Goal: Task Accomplishment & Management: Manage account settings

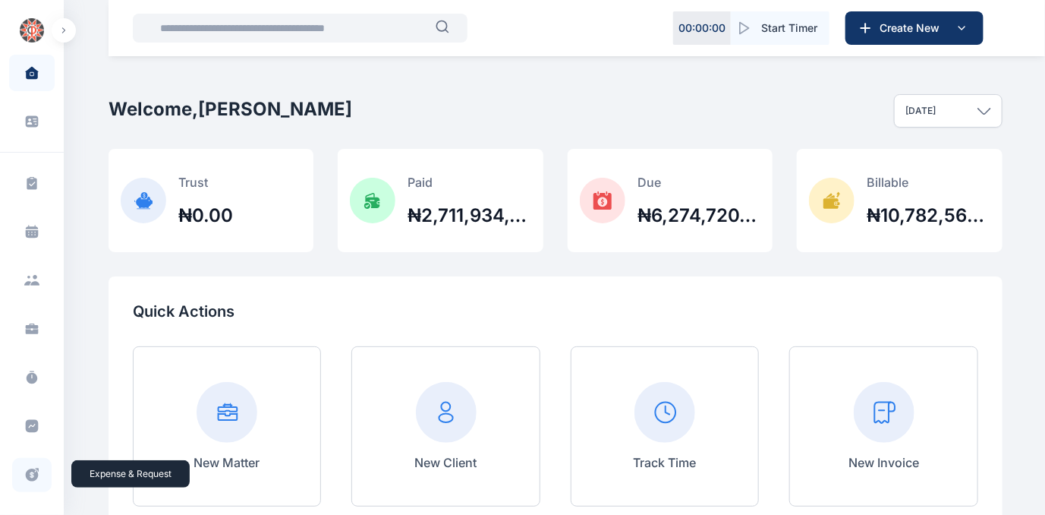
click at [29, 471] on icon at bounding box center [31, 475] width 15 height 16
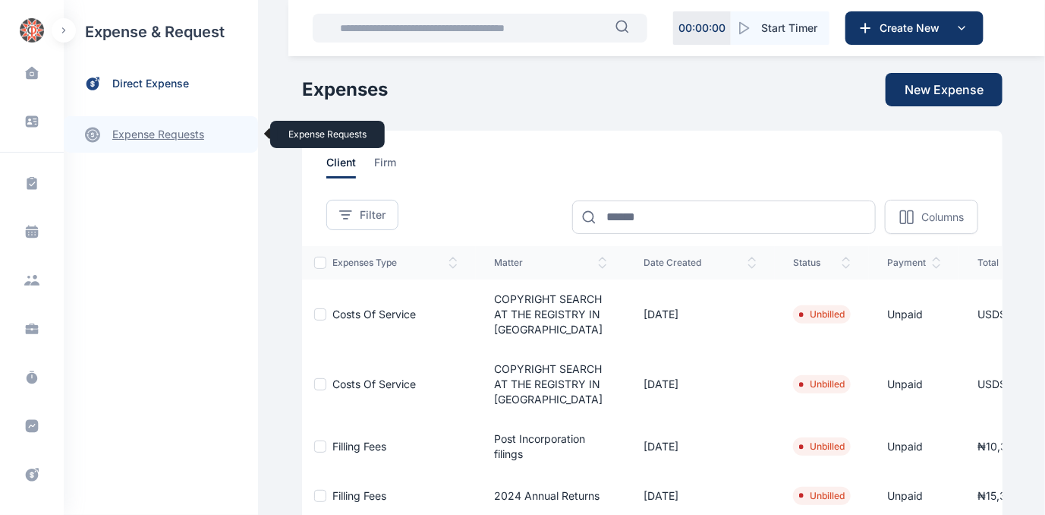
click at [153, 131] on link "expense requests expense requests" at bounding box center [161, 134] width 194 height 36
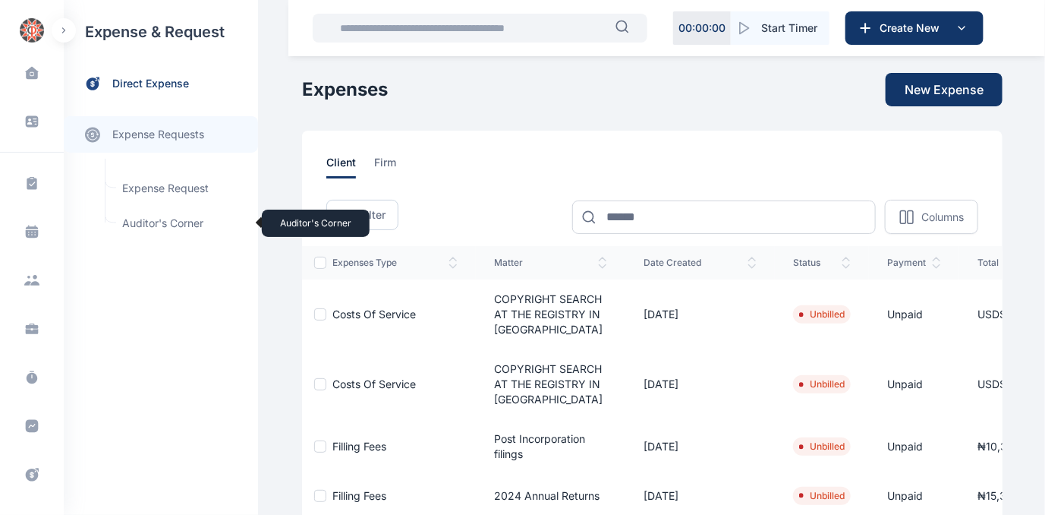
click at [139, 222] on span "Auditor's Corner Auditor's Corner" at bounding box center [181, 223] width 137 height 29
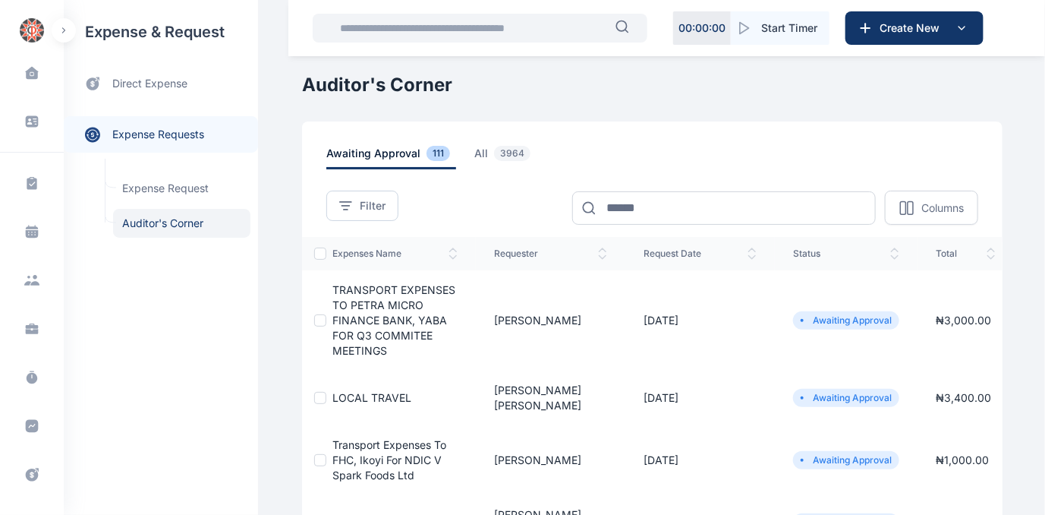
click at [367, 298] on span "TRANSPORT EXPENSES TO PETRA MICRO FINANCE BANK, YABA FOR Q3 COMMITEE MEETINGS" at bounding box center [394, 320] width 123 height 74
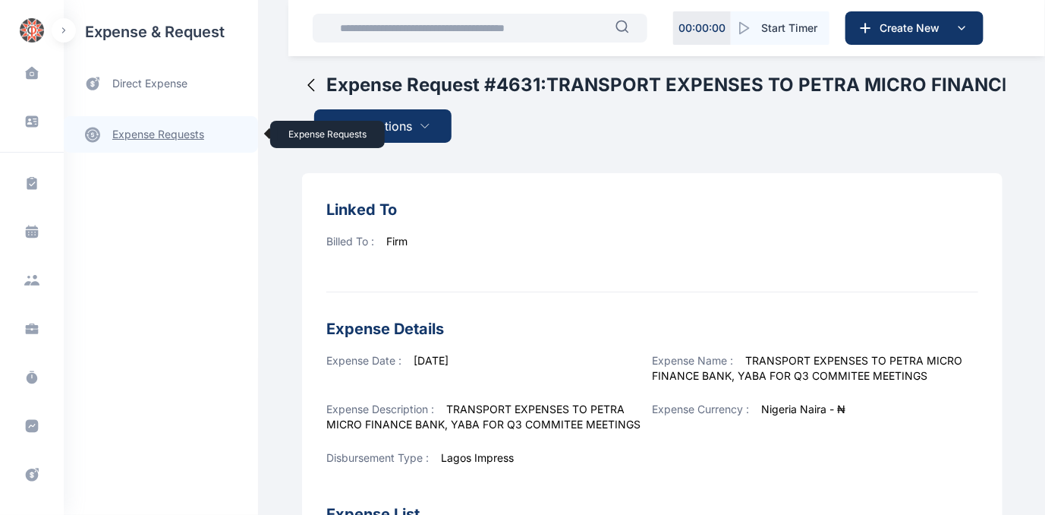
click at [137, 132] on link "expense requests expense requests" at bounding box center [161, 134] width 194 height 36
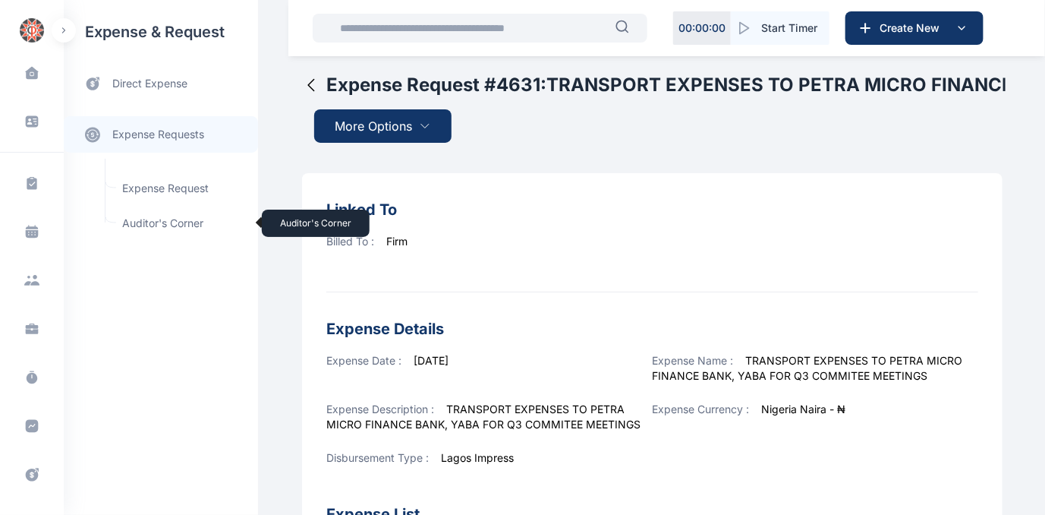
click at [135, 222] on span "Auditor's Corner Auditor's Corner" at bounding box center [181, 223] width 137 height 29
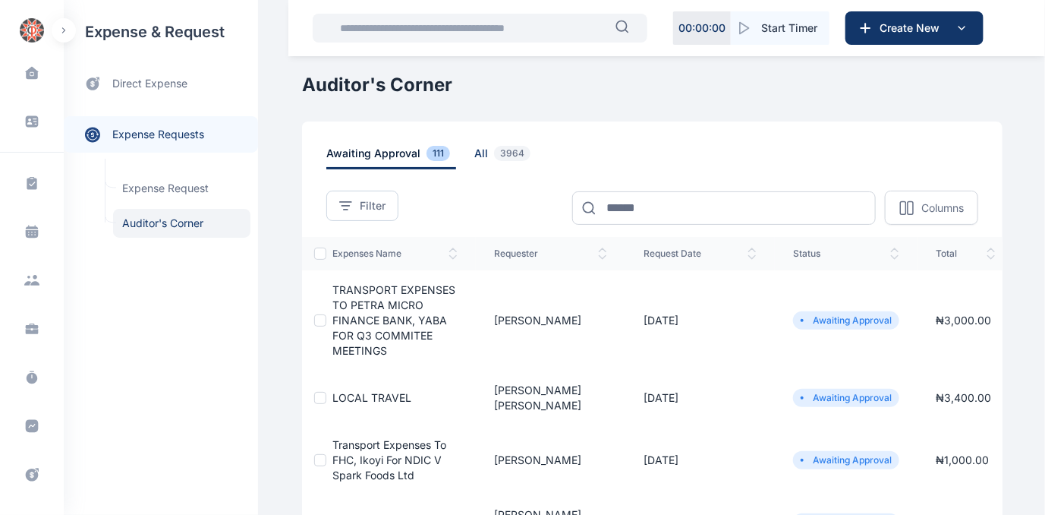
click at [475, 150] on span "all 3964" at bounding box center [506, 158] width 62 height 24
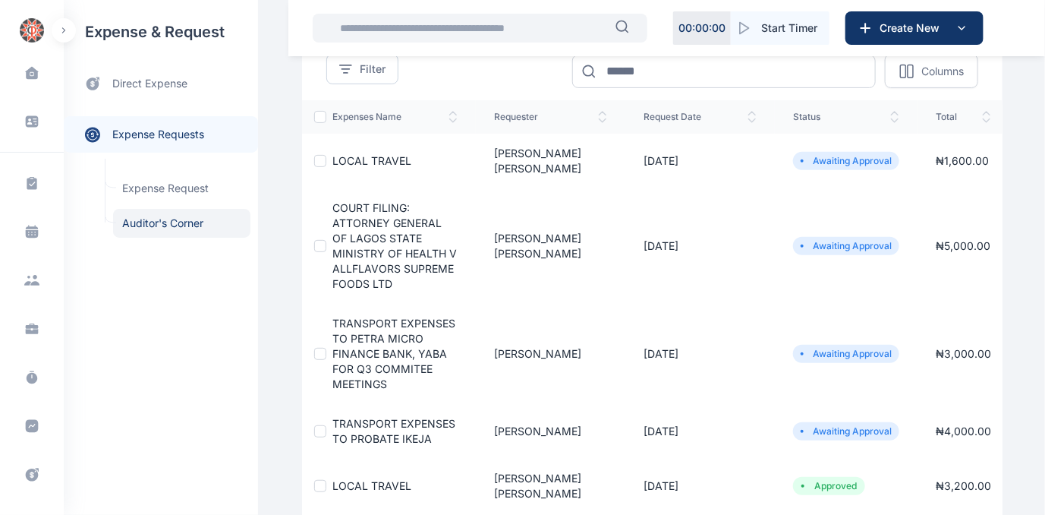
scroll to position [137, 0]
click at [378, 335] on span "TRANSPORT EXPENSES TO PETRA MICRO FINANCE BANK, YABA FOR Q3 COMMITEE MEETINGS" at bounding box center [394, 353] width 123 height 74
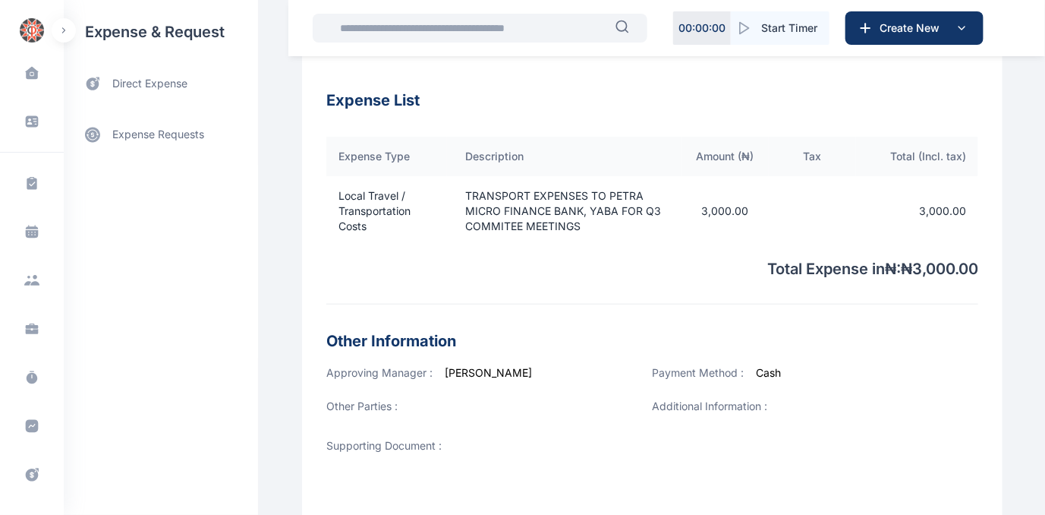
scroll to position [538, 0]
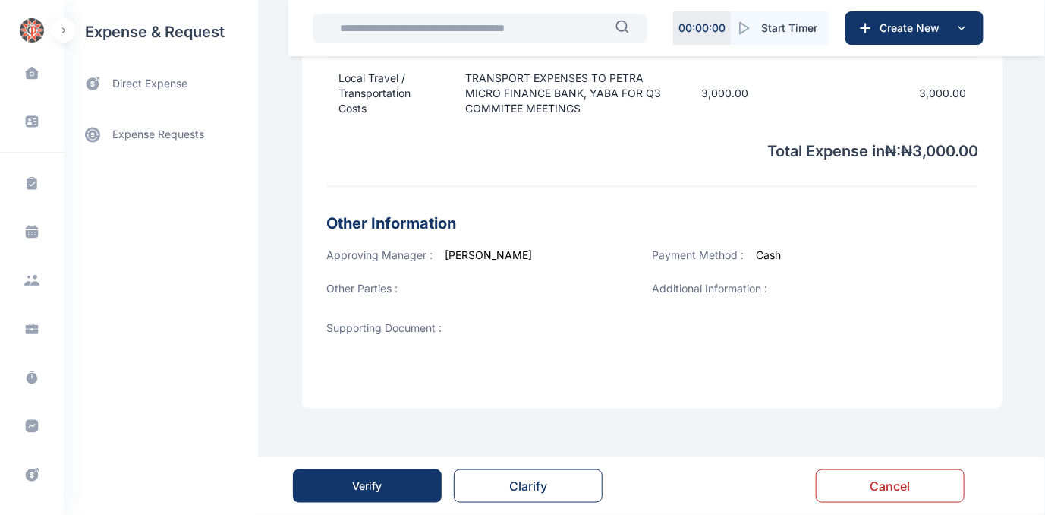
click at [311, 487] on button "Verify" at bounding box center [367, 485] width 149 height 33
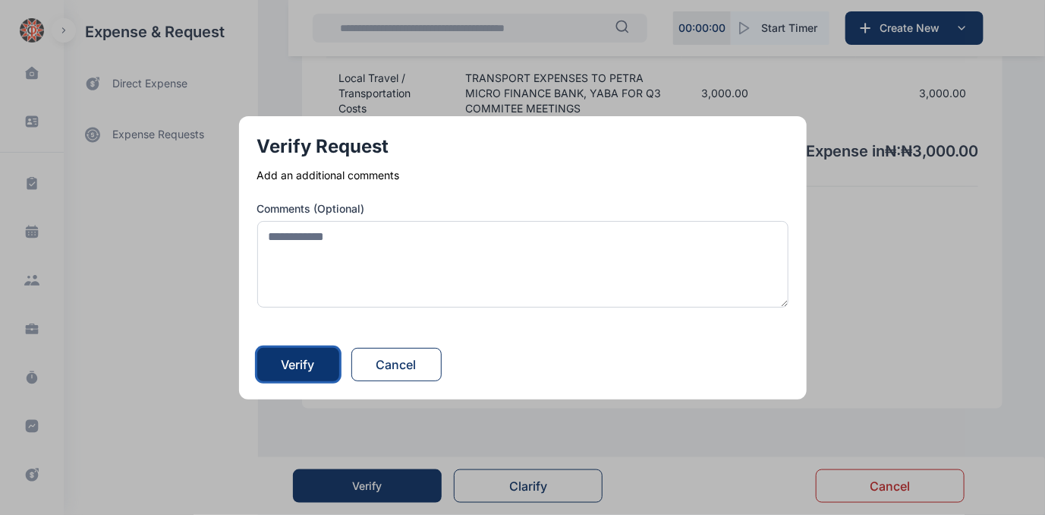
click at [292, 354] on button "Verify" at bounding box center [298, 364] width 82 height 33
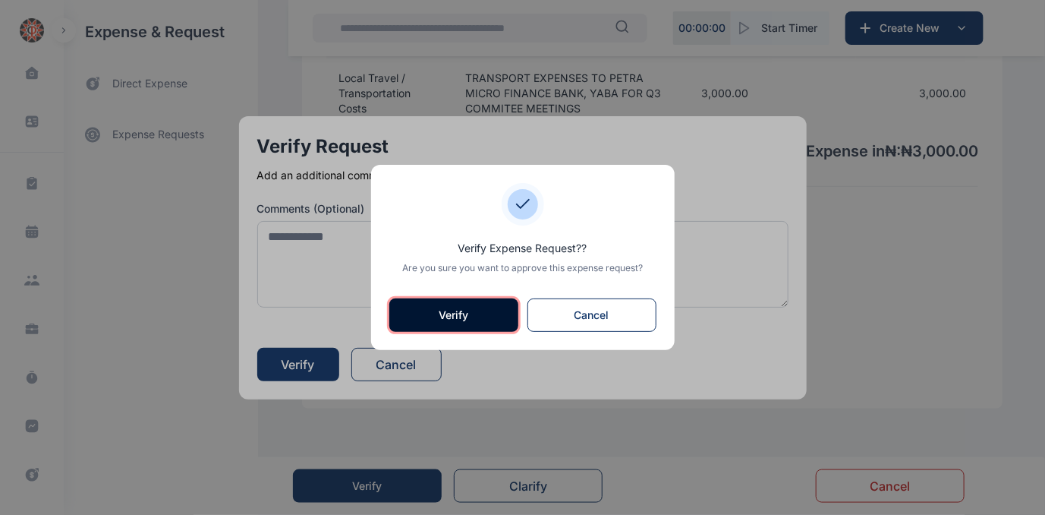
click at [430, 313] on button "Verify" at bounding box center [453, 314] width 129 height 33
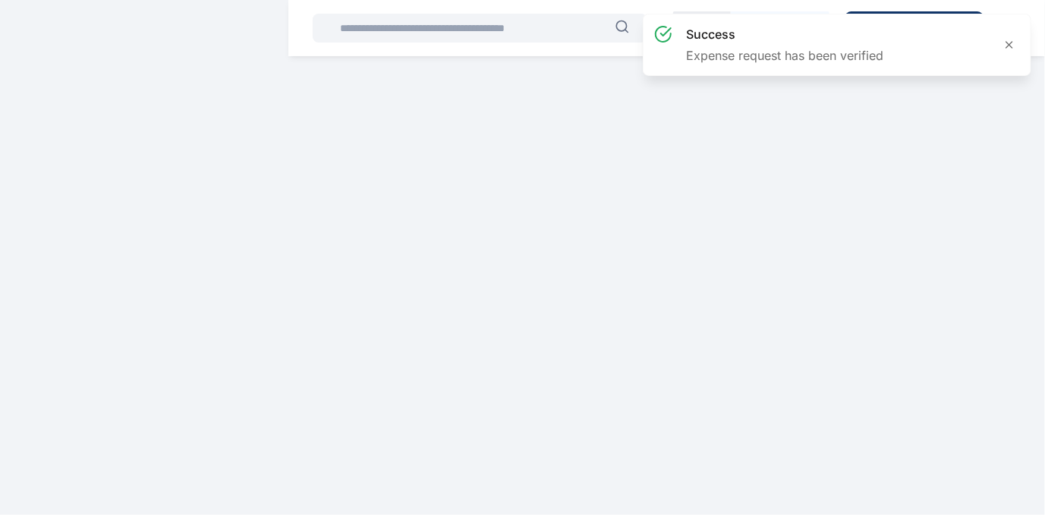
scroll to position [0, 0]
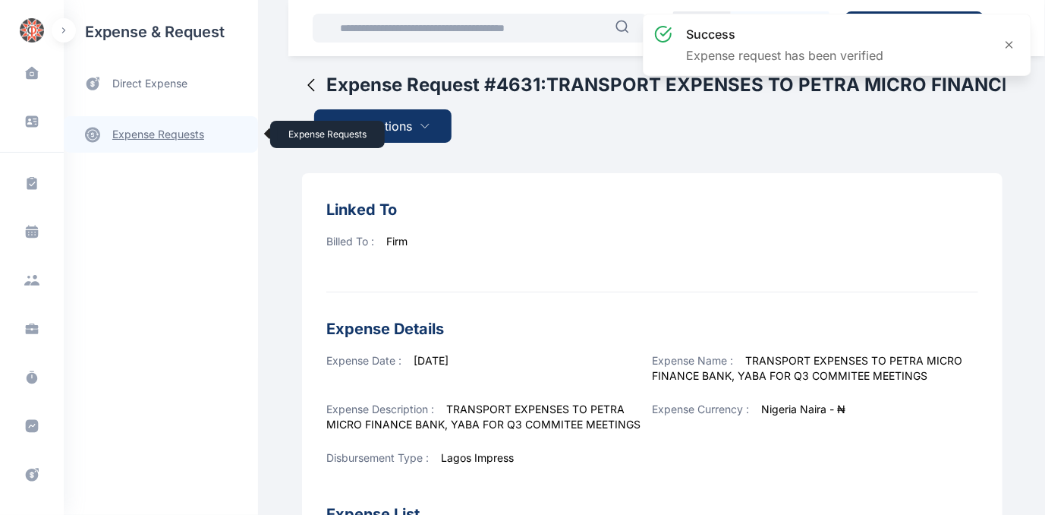
click at [145, 128] on link "expense requests expense requests" at bounding box center [161, 134] width 194 height 36
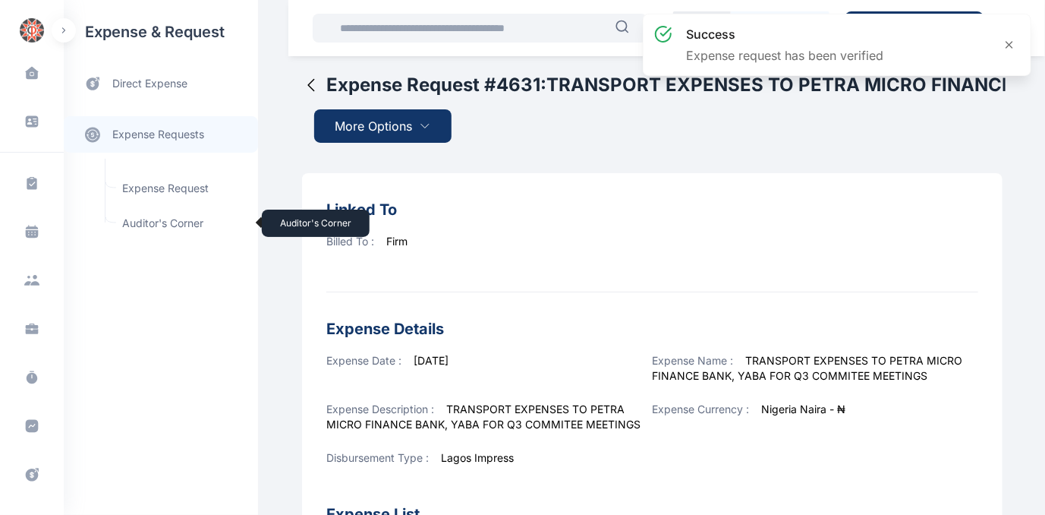
click at [153, 217] on span "Auditor's Corner Auditor's Corner" at bounding box center [181, 223] width 137 height 29
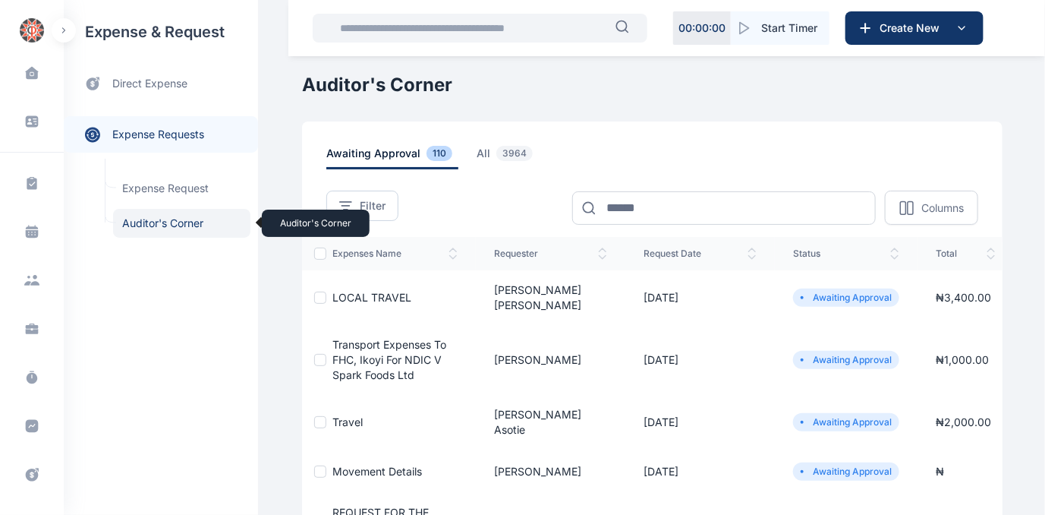
click at [163, 221] on span "Auditor's Corner Auditor's Corner" at bounding box center [181, 223] width 137 height 29
